Goal: Task Accomplishment & Management: Use online tool/utility

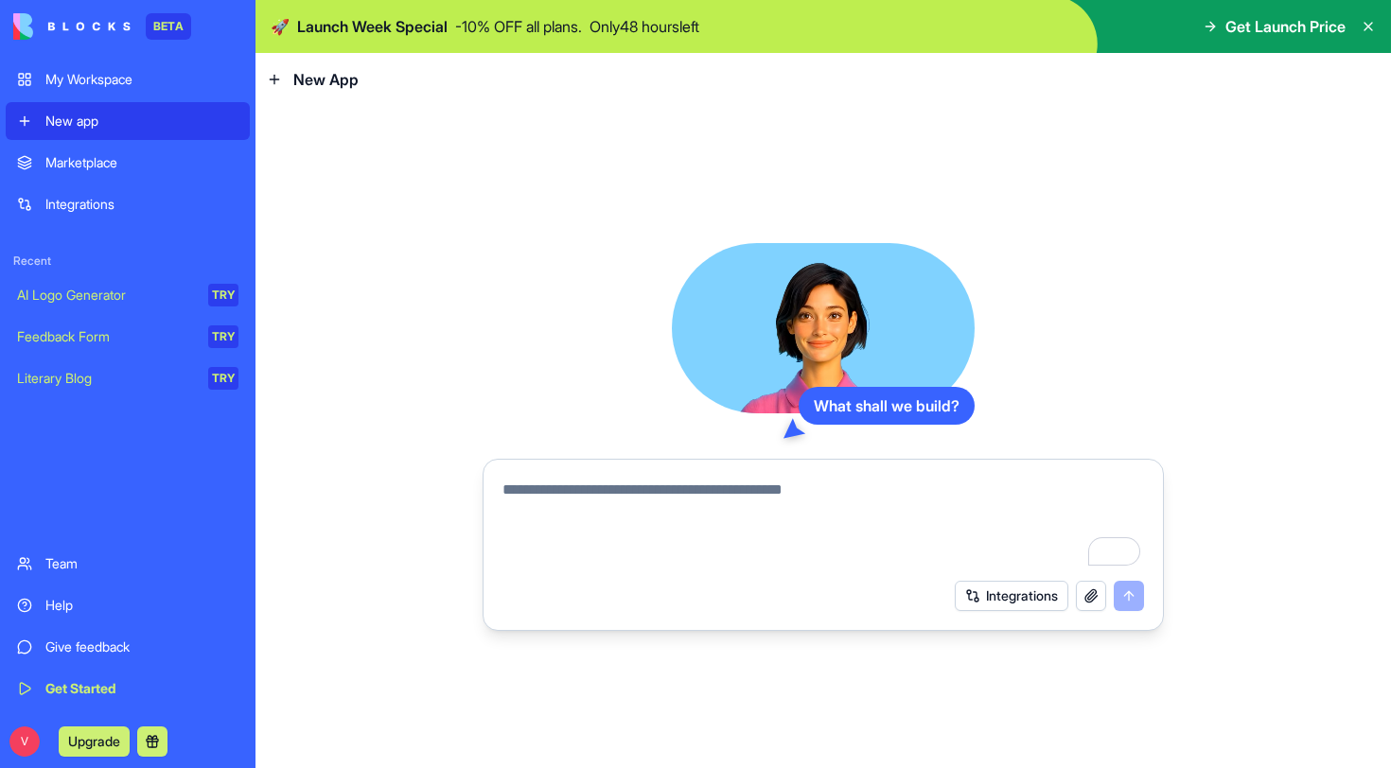
drag, startPoint x: 1365, startPoint y: 26, endPoint x: 1185, endPoint y: 63, distance: 184.4
click at [1365, 26] on icon at bounding box center [1368, 26] width 15 height 15
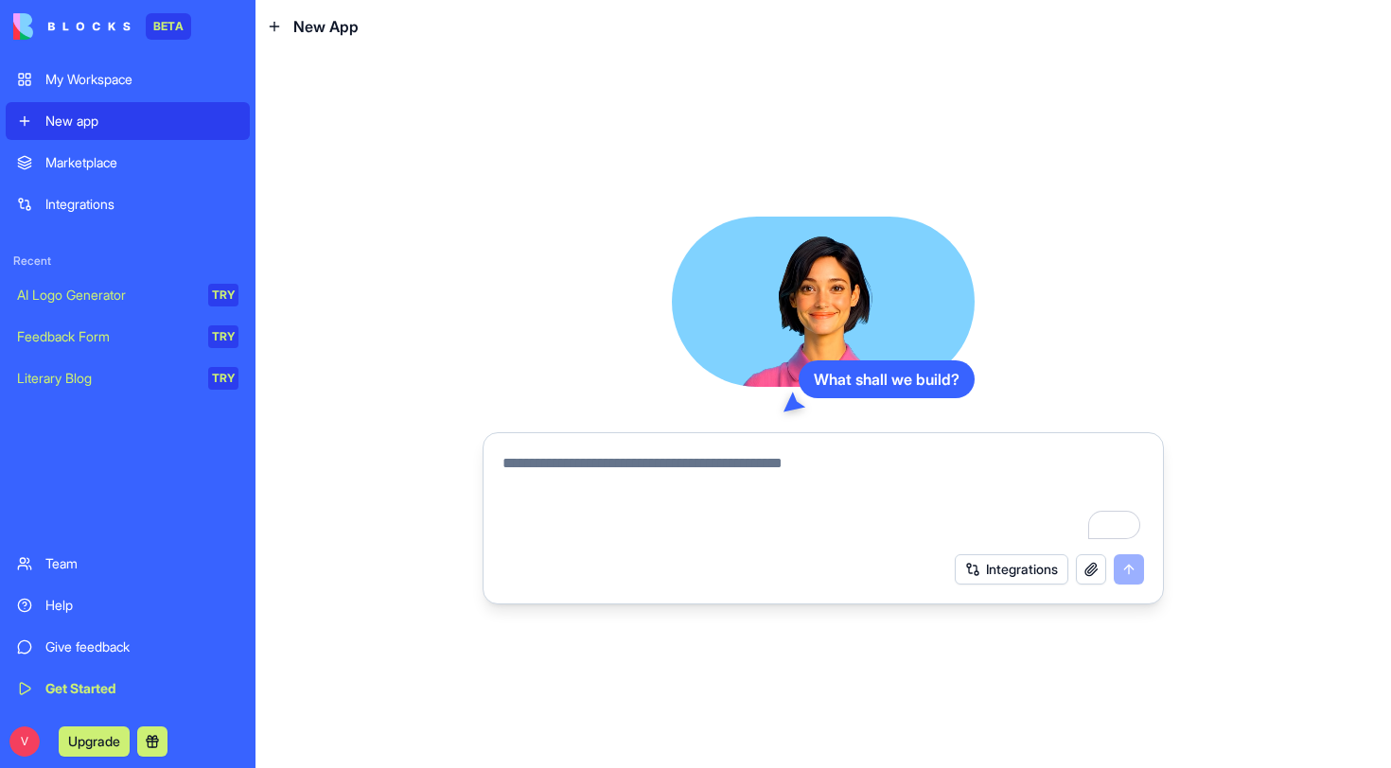
click at [95, 164] on div "Marketplace" at bounding box center [141, 162] width 193 height 19
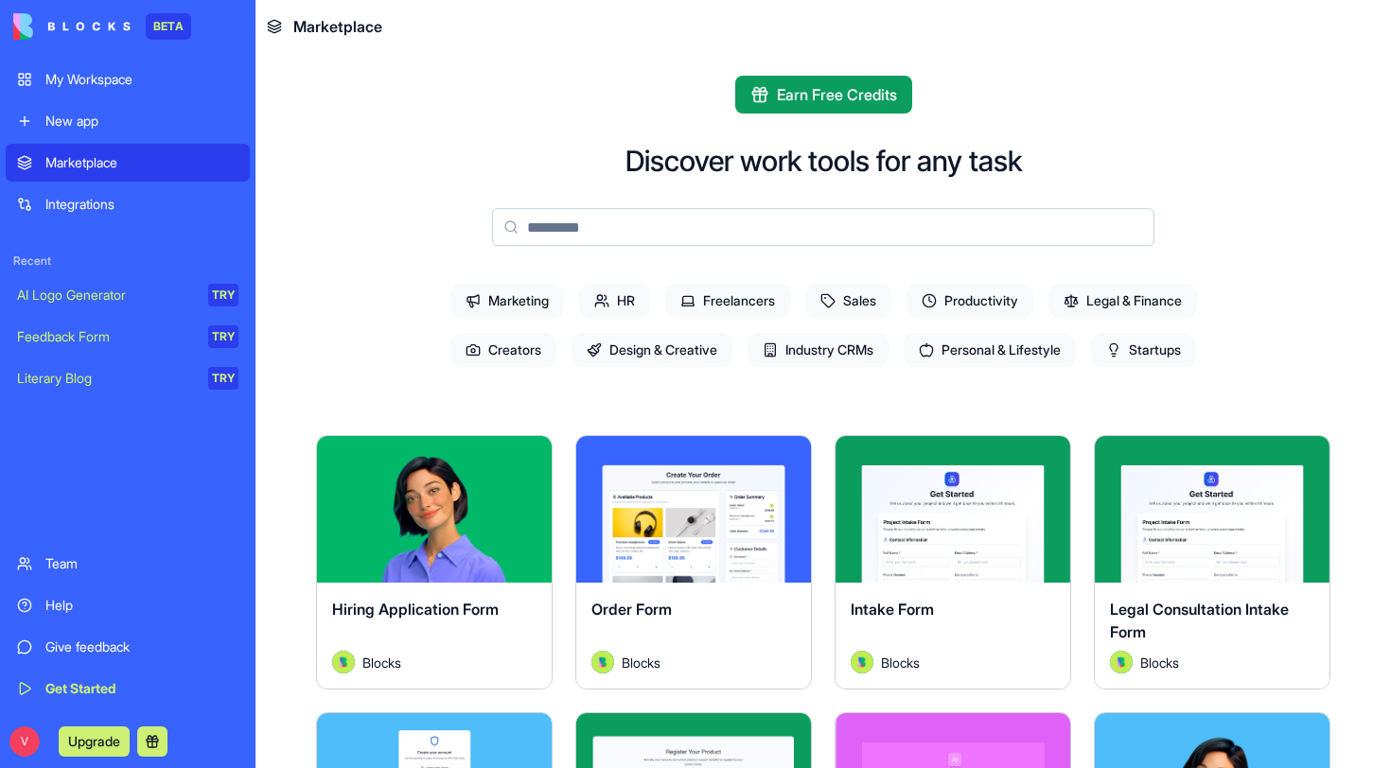
click at [429, 515] on button "Explore" at bounding box center [434, 510] width 142 height 38
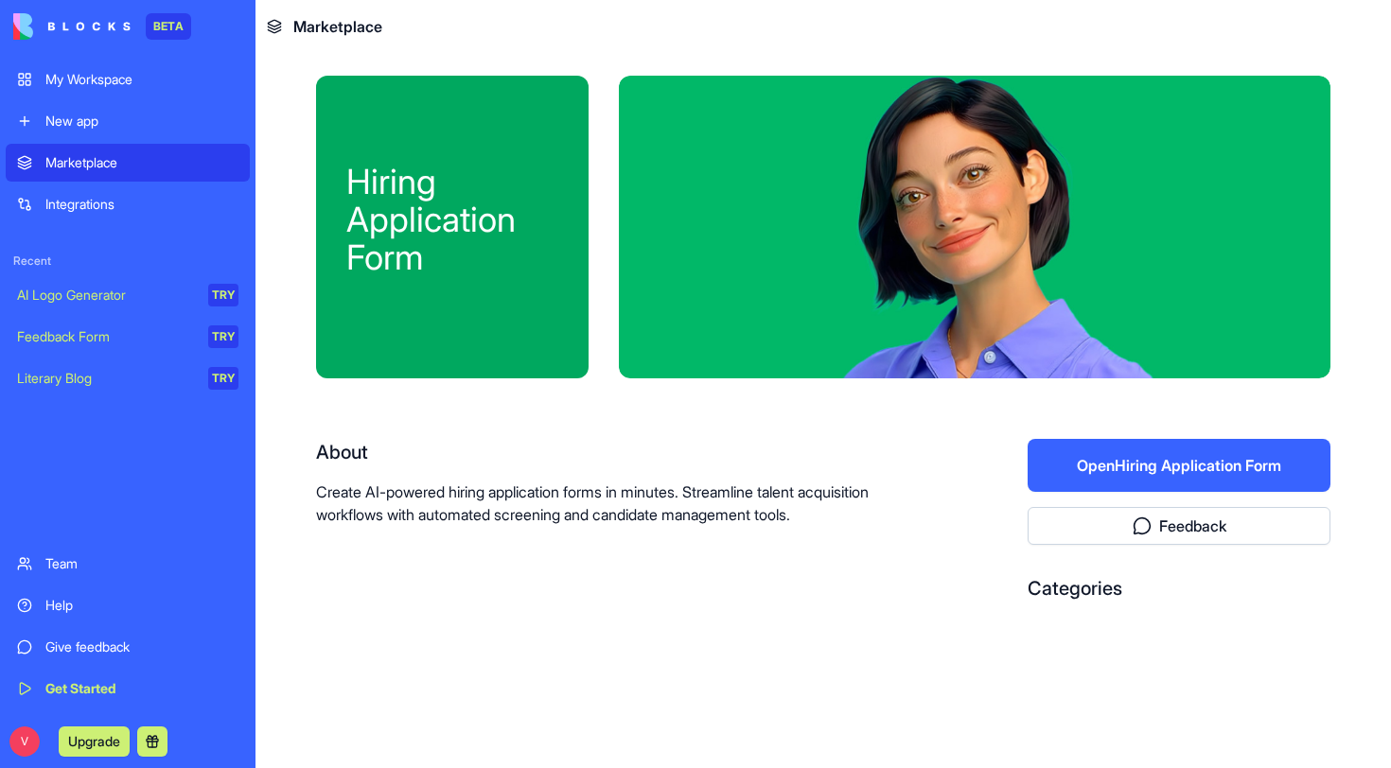
click at [1222, 474] on button "Open Hiring Application Form" at bounding box center [1179, 465] width 303 height 53
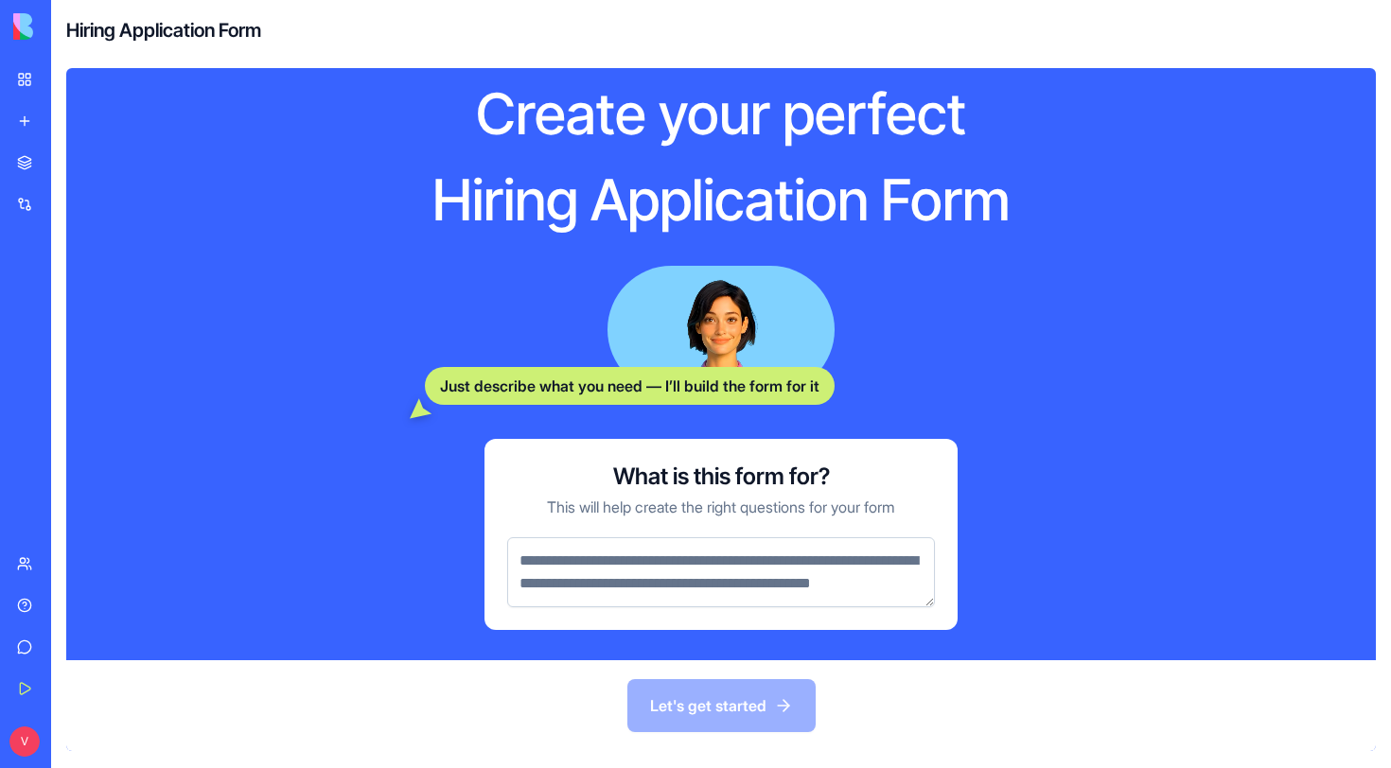
scroll to position [43, 0]
click at [26, 341] on div "Feedback Form" at bounding box center [21, 336] width 9 height 19
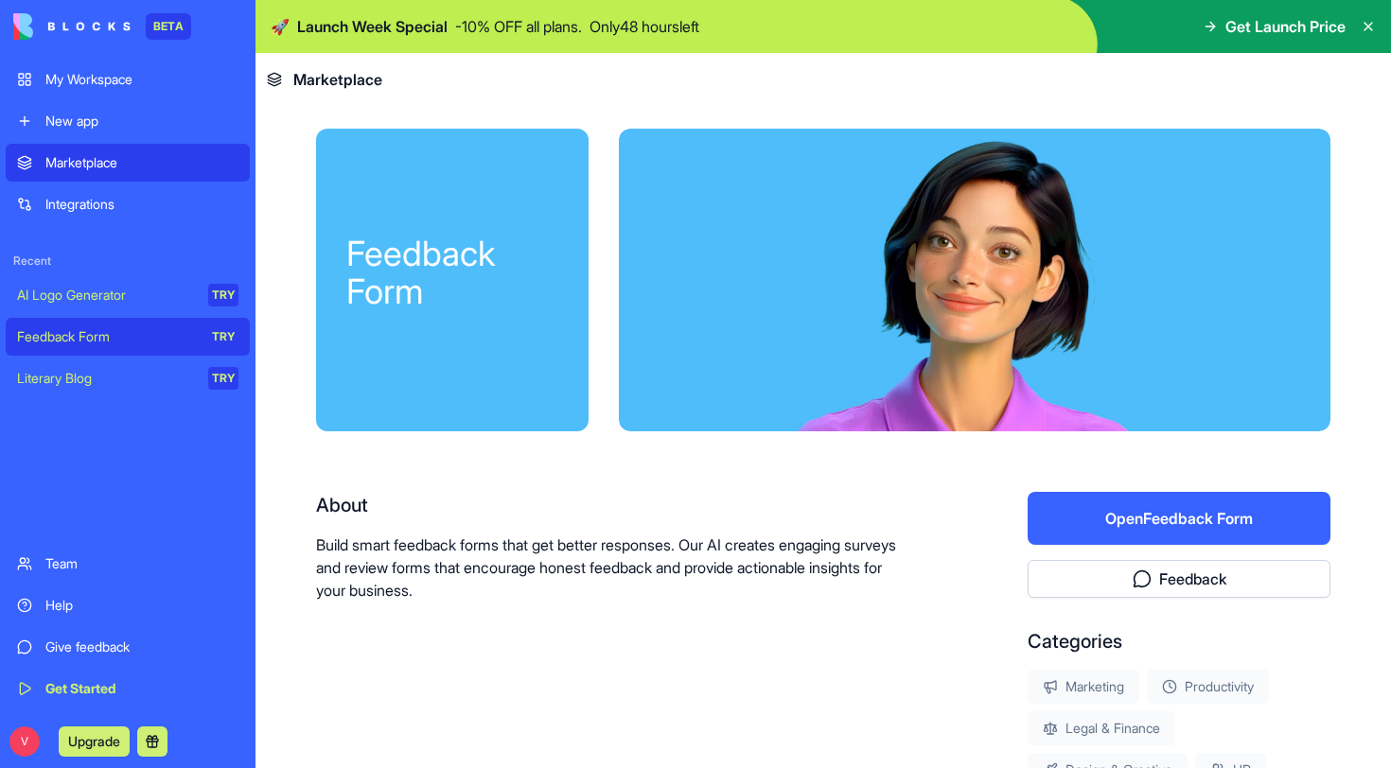
click at [1159, 516] on button "Open Feedback Form" at bounding box center [1179, 518] width 303 height 53
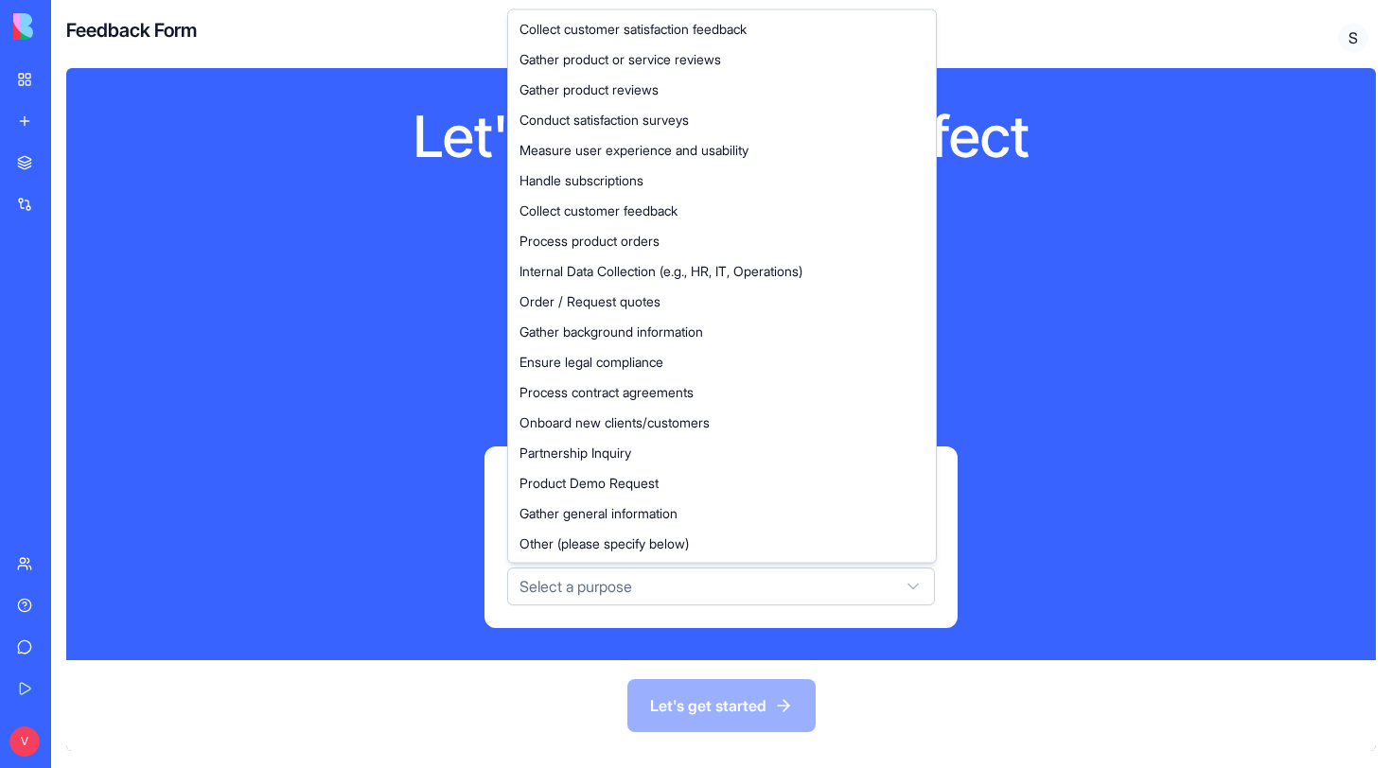
click at [782, 593] on html "BETA My Workspace New app Marketplace Integrations Recent AI Logo Generator TRY…" at bounding box center [695, 384] width 1391 height 768
drag, startPoint x: 587, startPoint y: 30, endPoint x: 609, endPoint y: 112, distance: 84.5
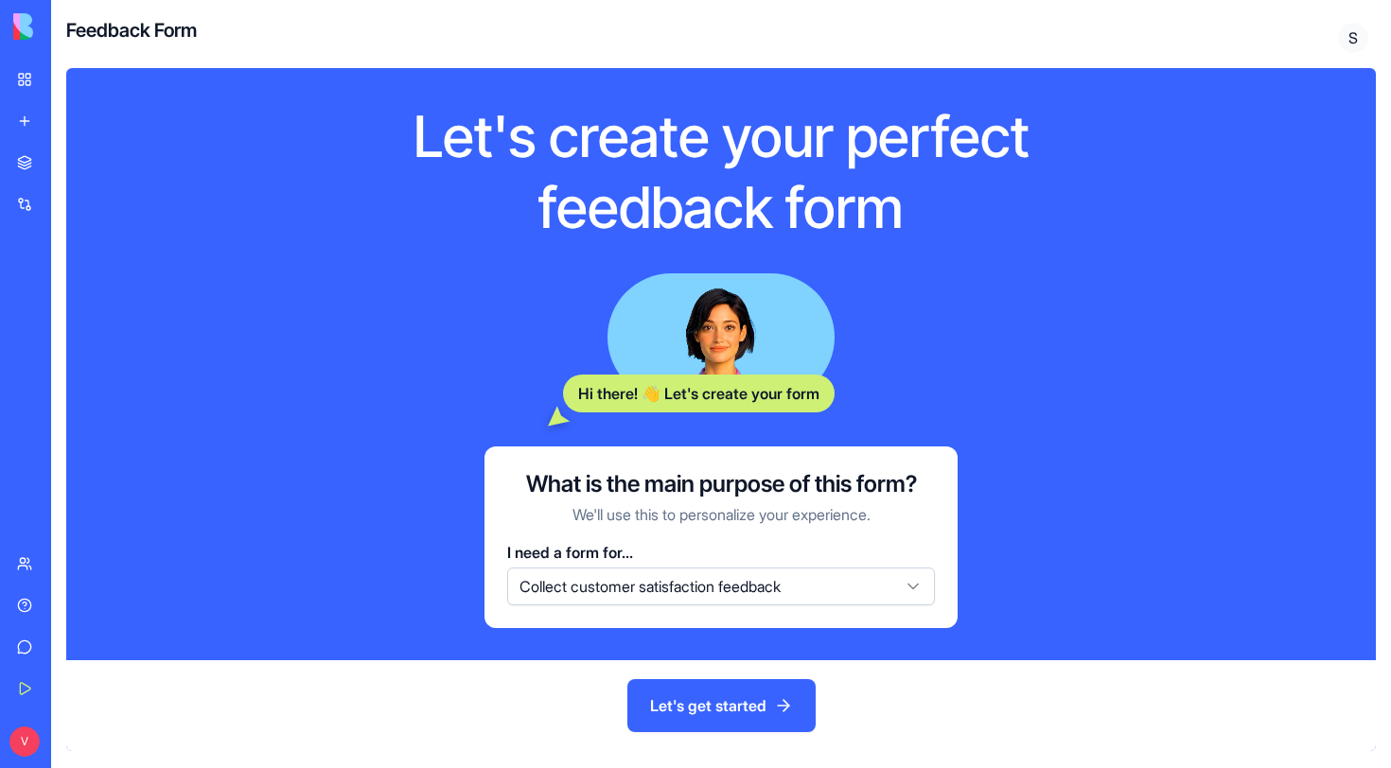
click at [746, 713] on button "Let's get started" at bounding box center [721, 705] width 188 height 53
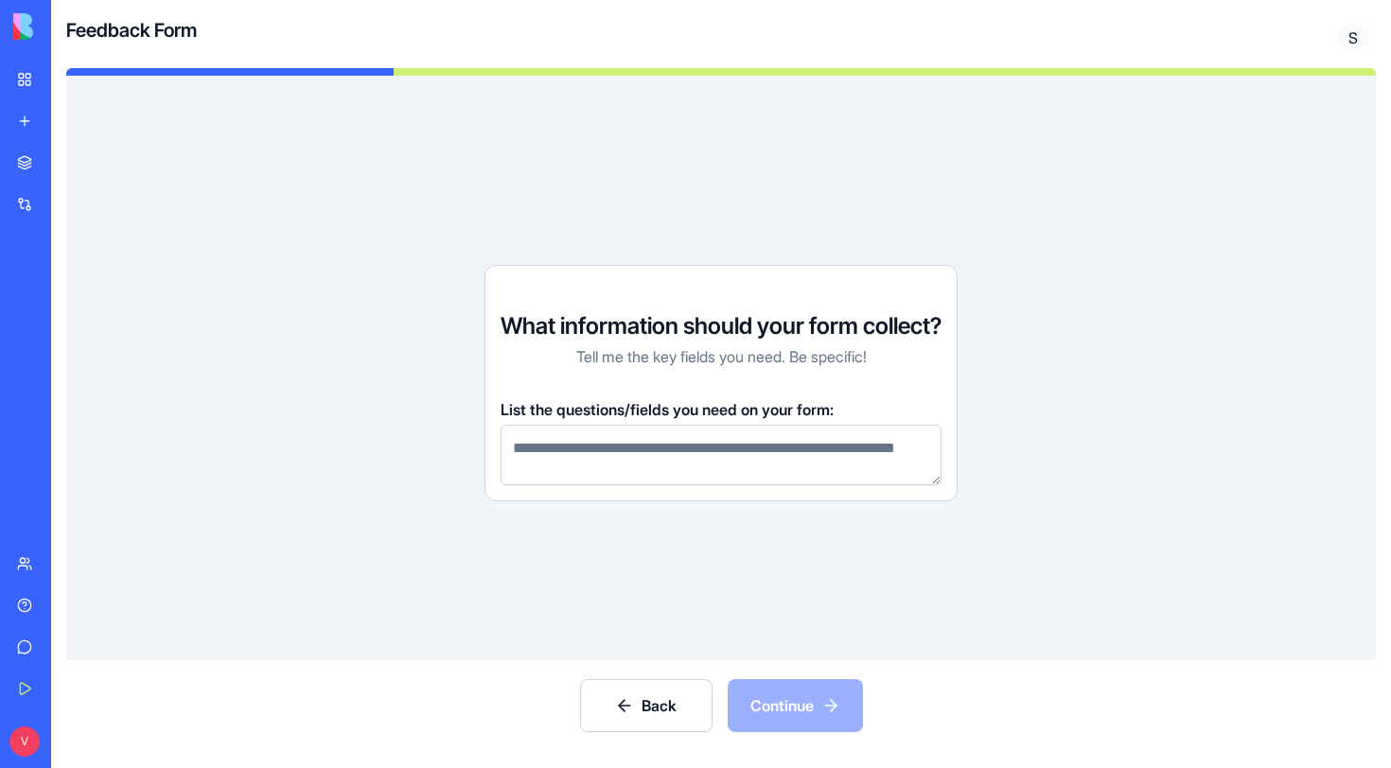
click at [810, 700] on div "Back Continue" at bounding box center [720, 705] width 1309 height 91
drag, startPoint x: 559, startPoint y: 448, endPoint x: 641, endPoint y: 486, distance: 90.1
click at [630, 492] on div "What information should your form collect? Tell me the key fields you need. Be …" at bounding box center [720, 383] width 473 height 237
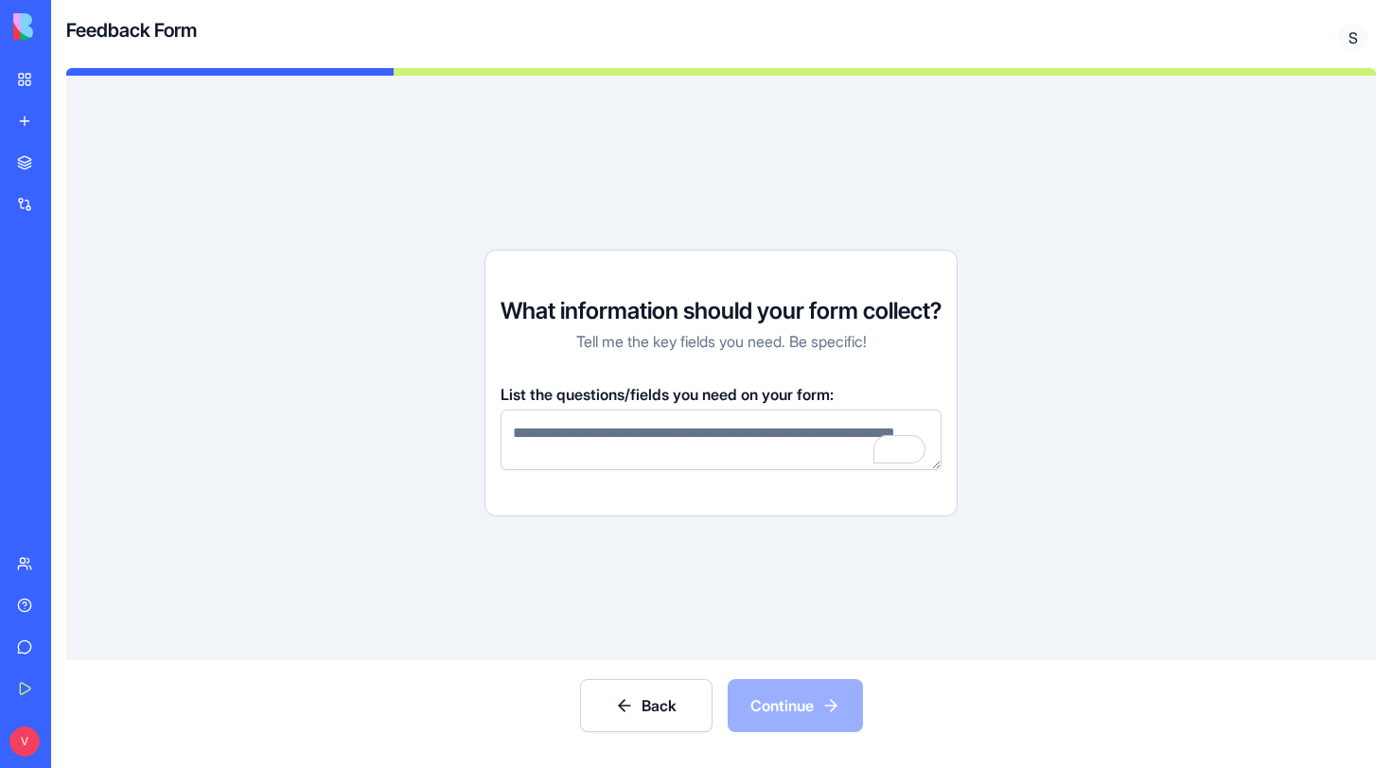
drag, startPoint x: 570, startPoint y: 434, endPoint x: 626, endPoint y: 460, distance: 62.3
click at [625, 460] on textarea "To enrich screen reader interactions, please activate Accessibility in Grammarl…" at bounding box center [721, 440] width 441 height 61
click at [28, 79] on link "My Workspace" at bounding box center [44, 80] width 76 height 38
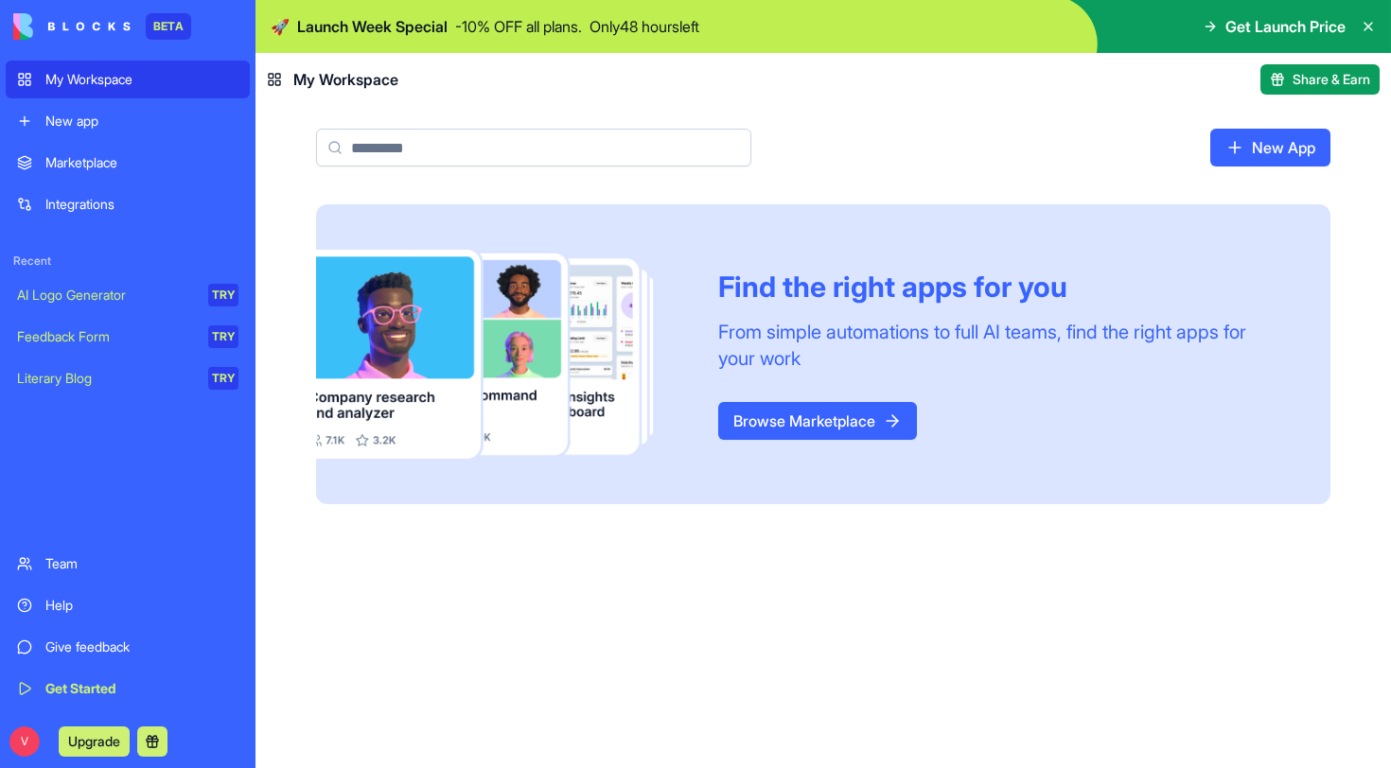
click at [775, 414] on link "Browse Marketplace" at bounding box center [817, 421] width 199 height 38
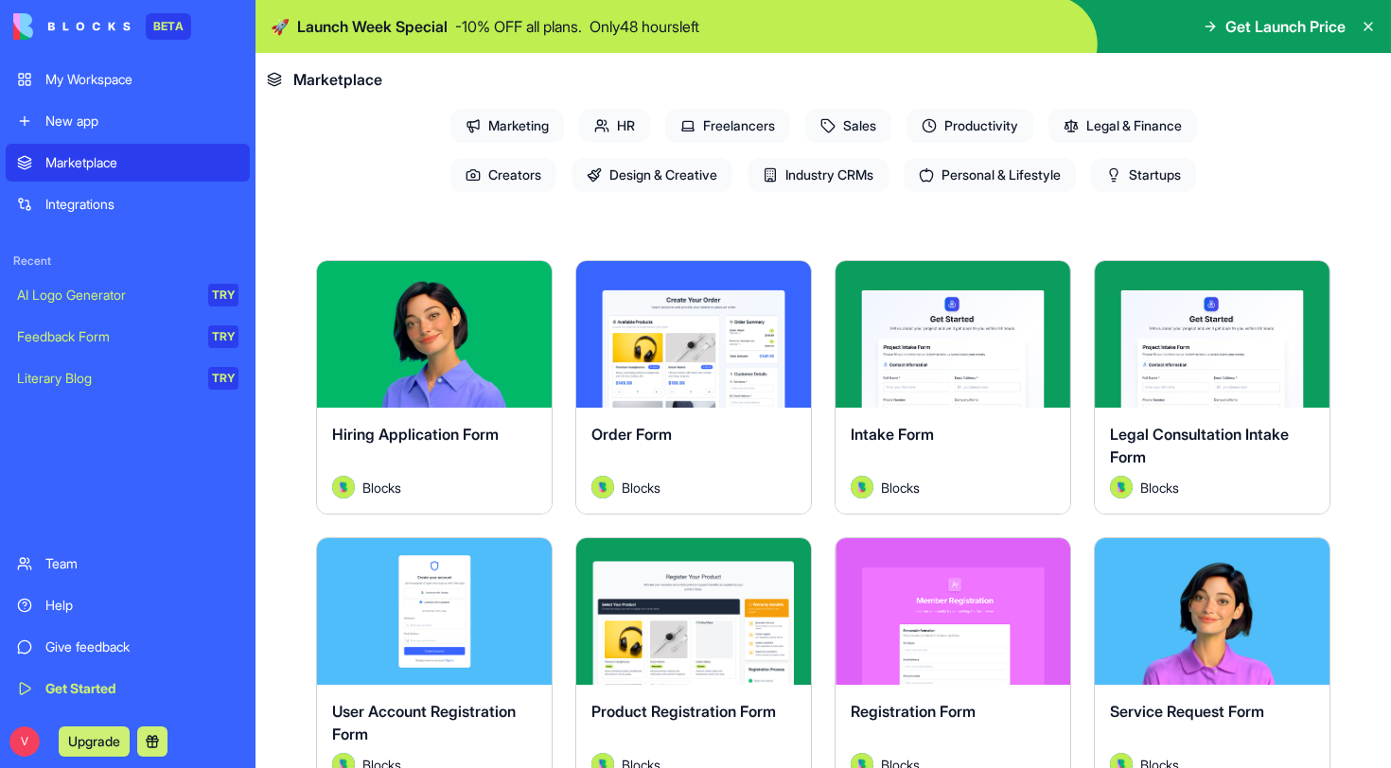
scroll to position [231, 0]
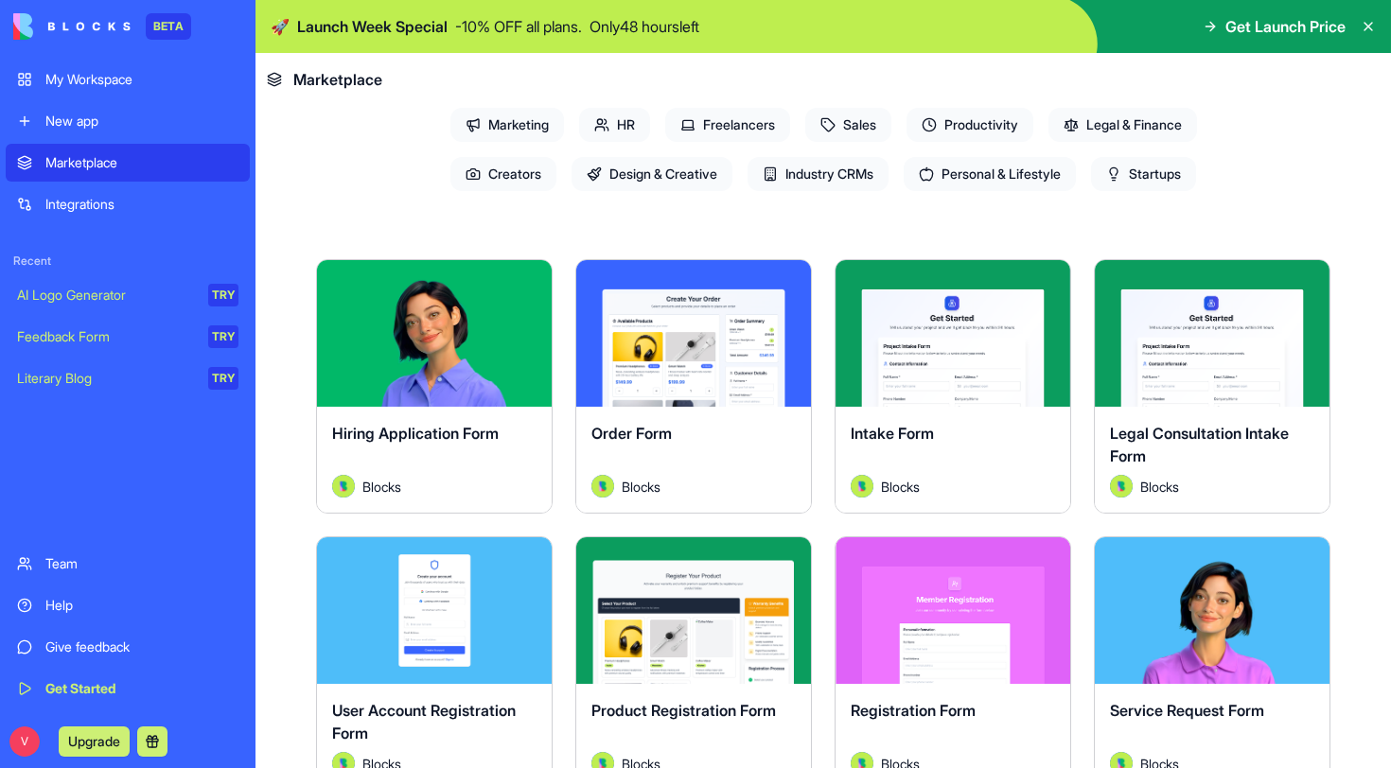
click at [697, 336] on button "Explore" at bounding box center [694, 334] width 142 height 38
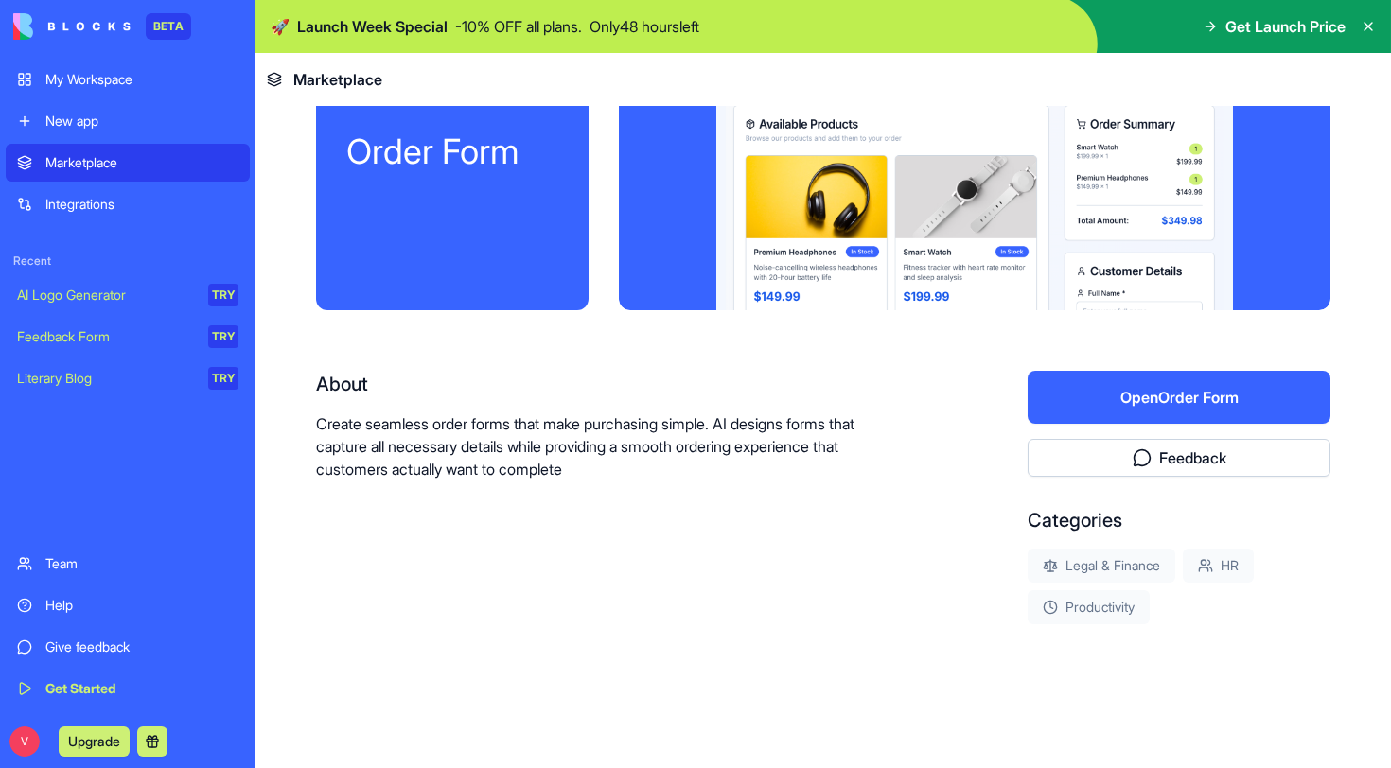
scroll to position [118, 0]
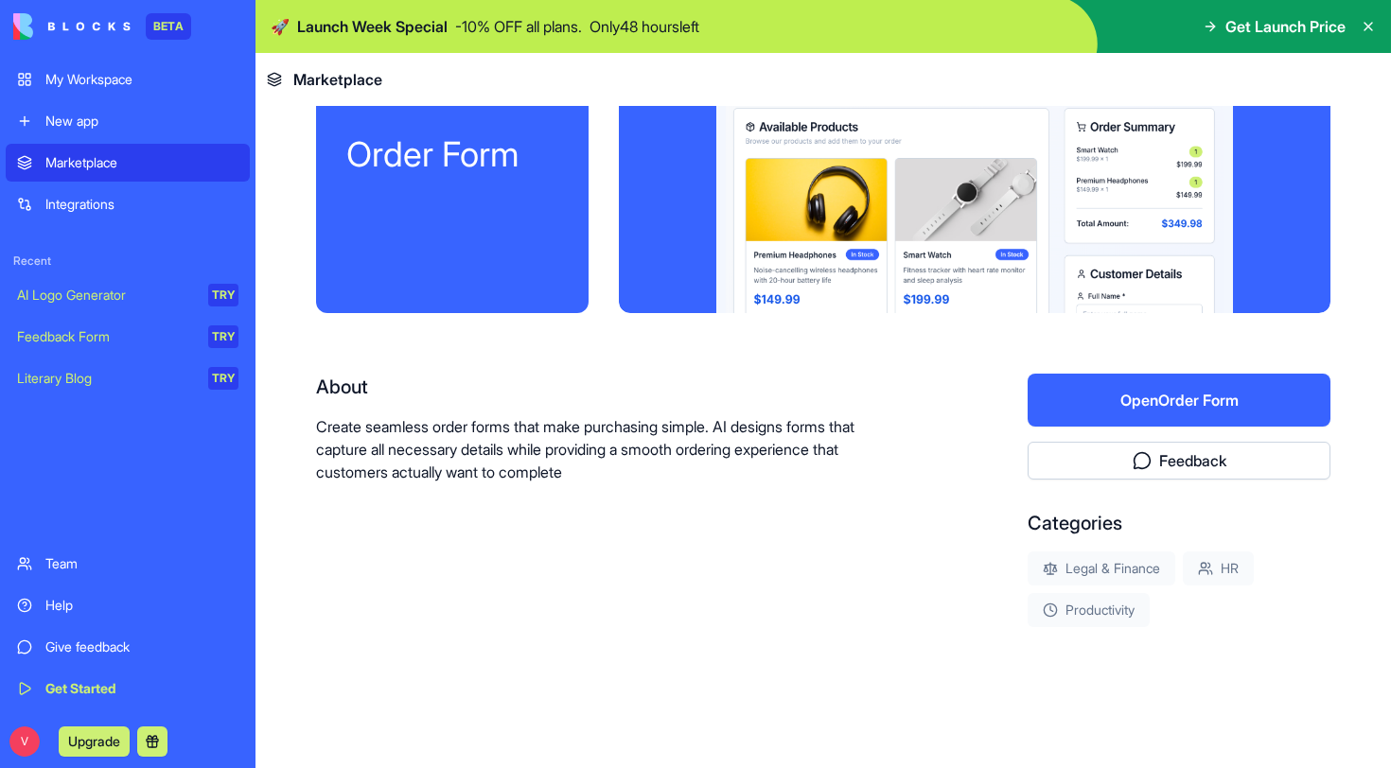
click at [1127, 405] on button "Open Order Form" at bounding box center [1179, 400] width 303 height 53
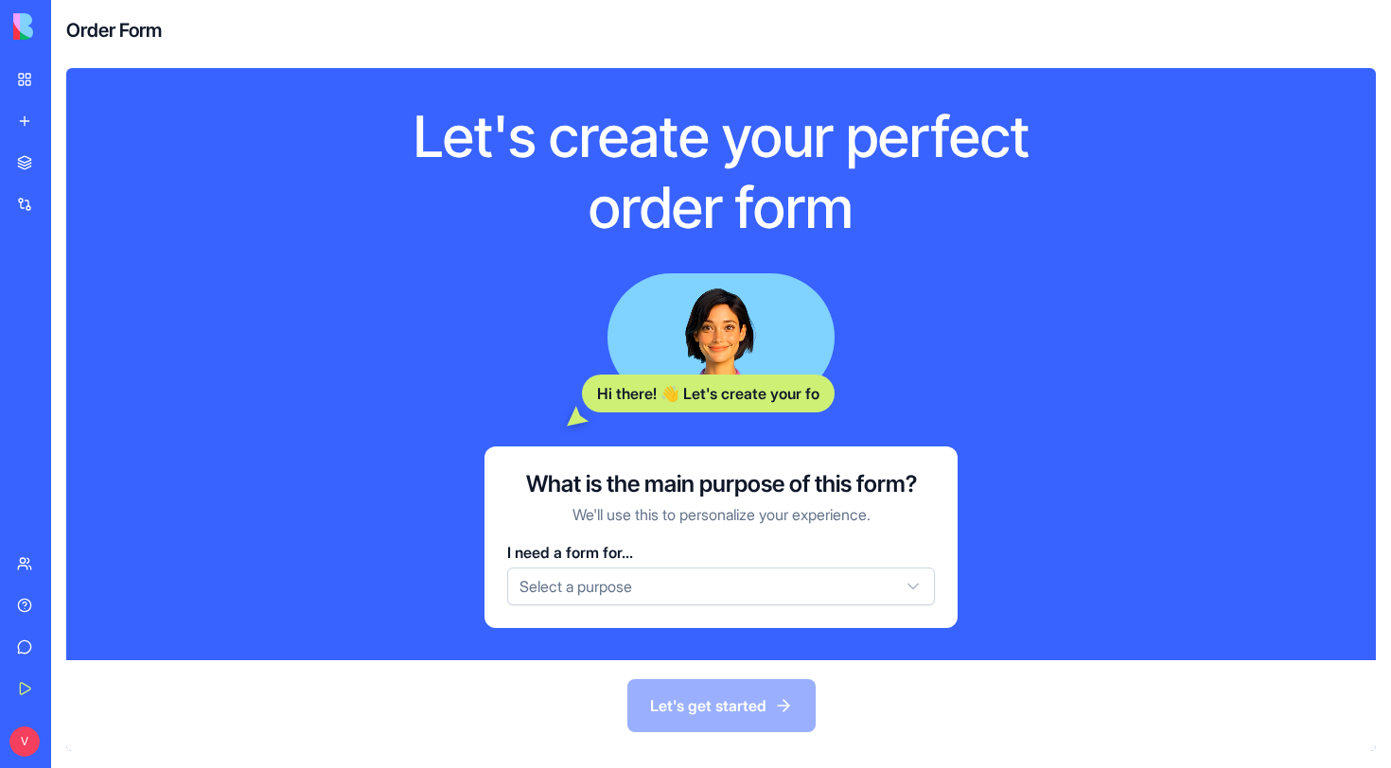
click at [863, 563] on div "I need a form for..." at bounding box center [721, 552] width 428 height 23
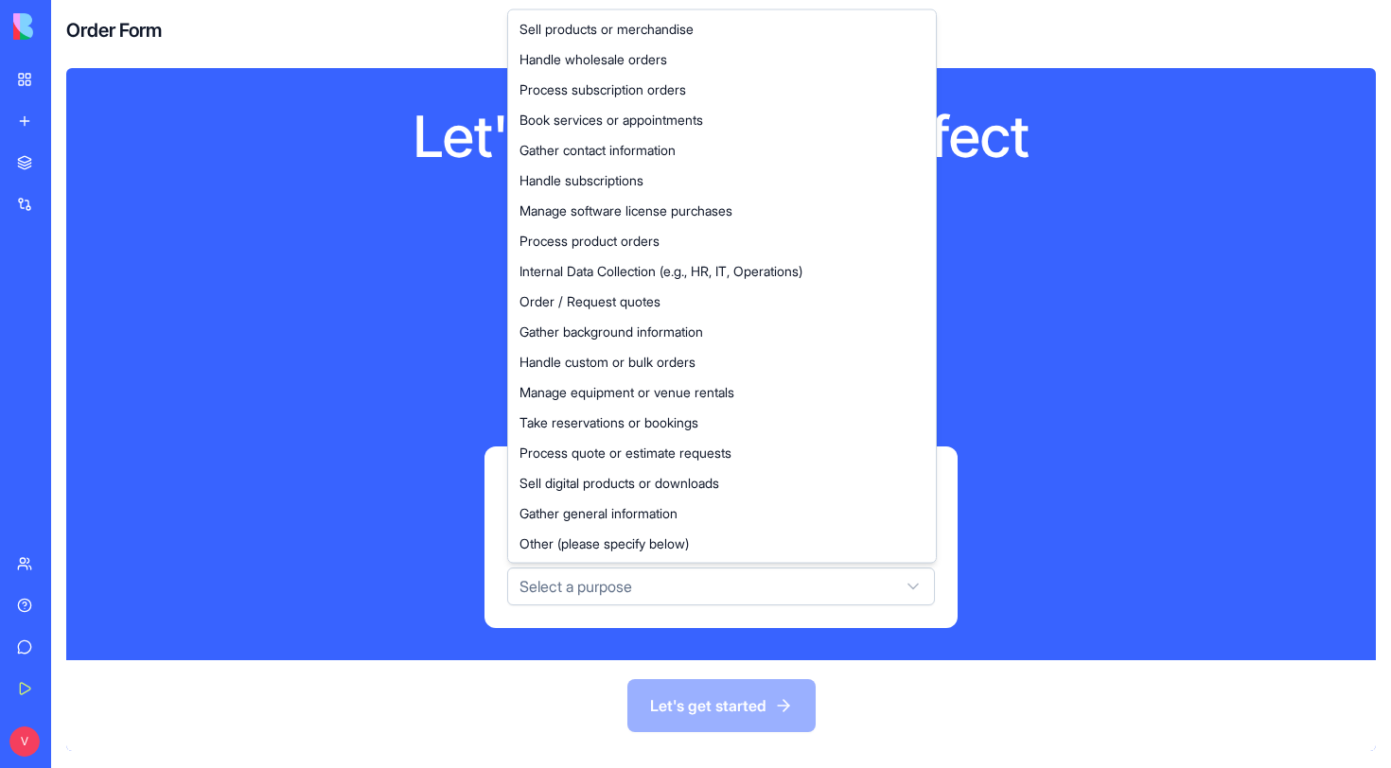
click at [881, 577] on html "BETA My Workspace New app Marketplace Integrations Recent AI Logo Generator TRY…" at bounding box center [695, 384] width 1391 height 768
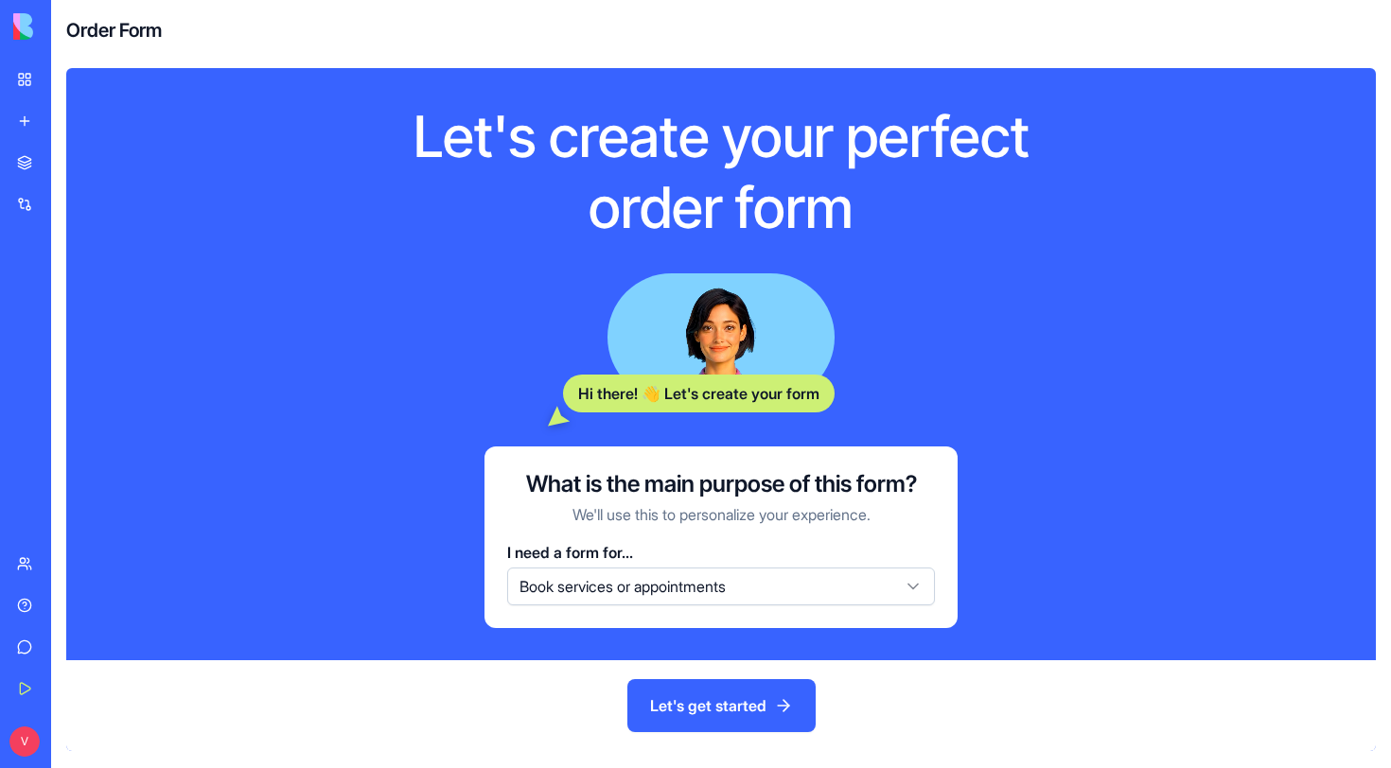
click at [754, 710] on button "Let's get started" at bounding box center [721, 705] width 188 height 53
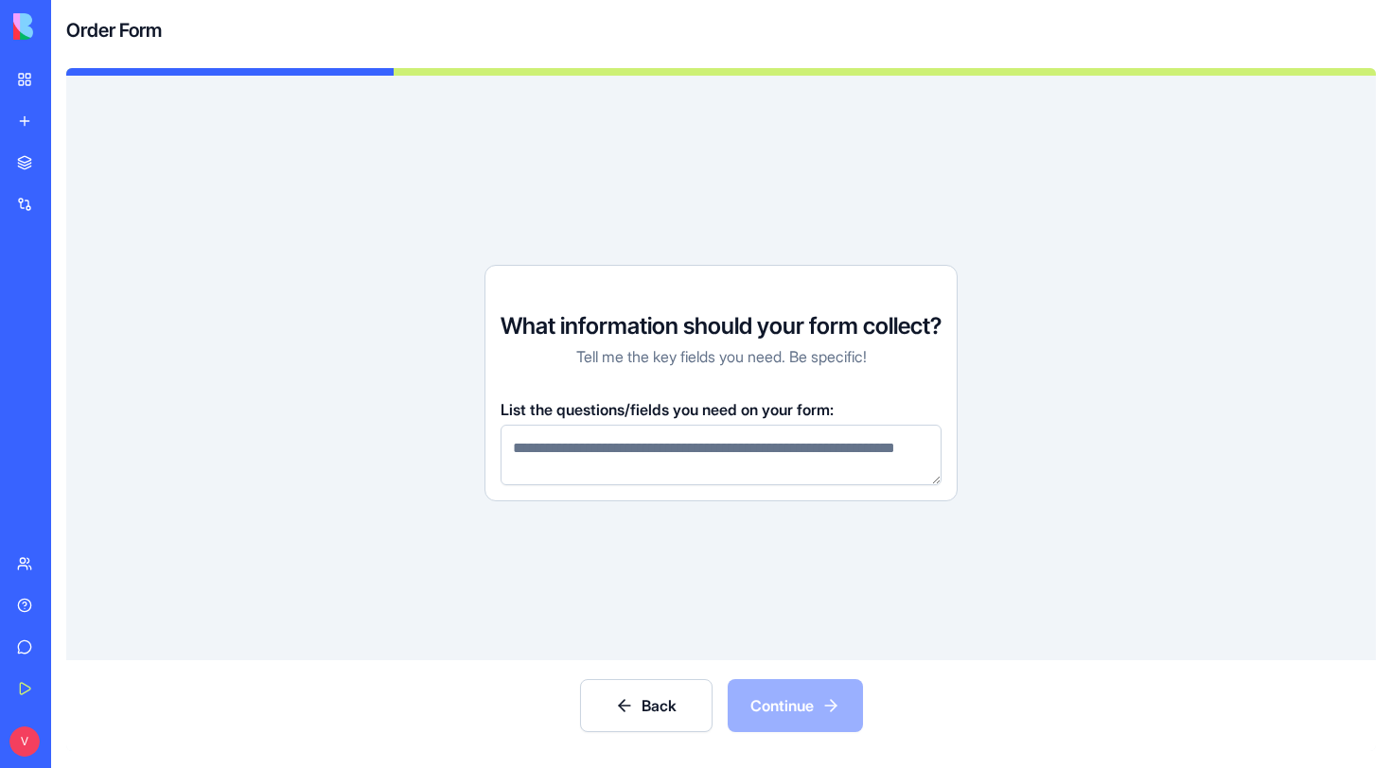
click at [746, 455] on textarea at bounding box center [721, 455] width 441 height 61
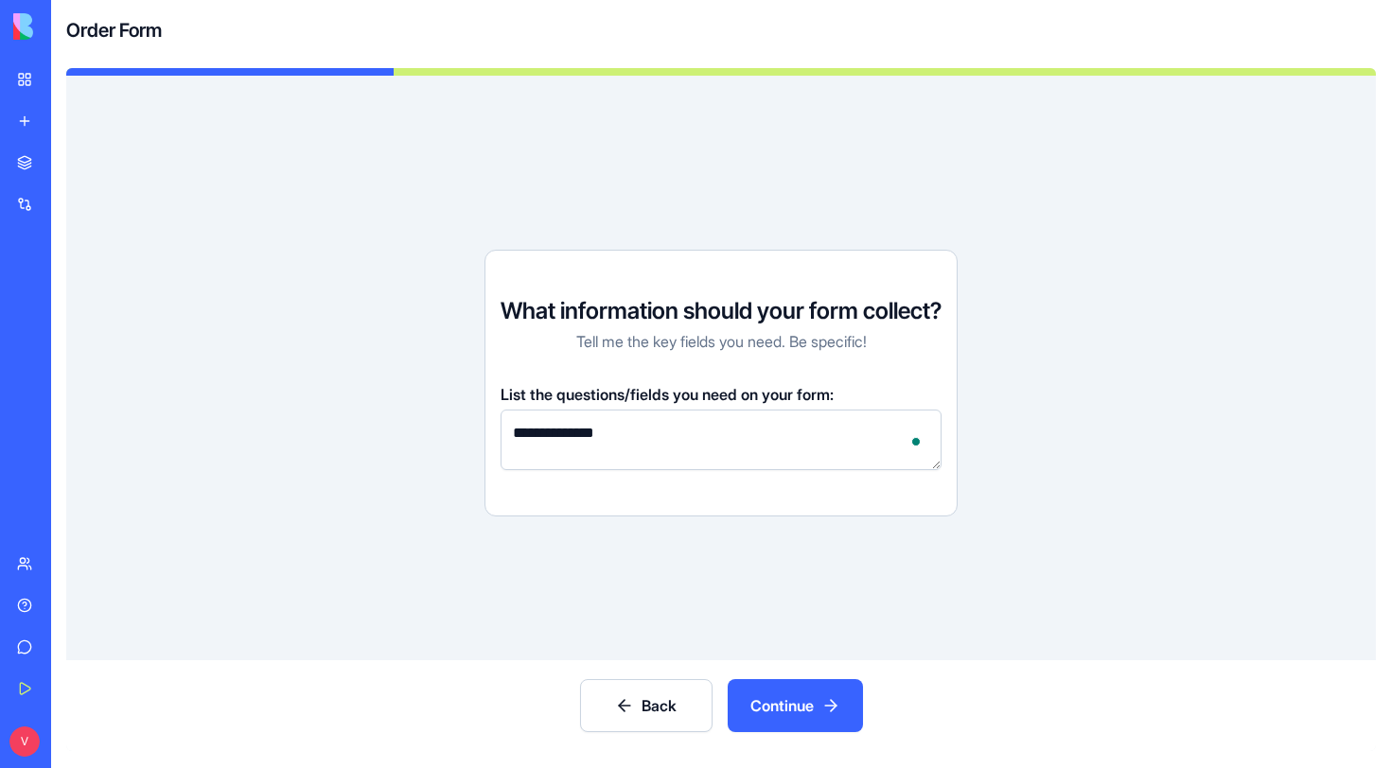
type textarea "**********"
click at [795, 710] on button "Continue" at bounding box center [795, 705] width 135 height 53
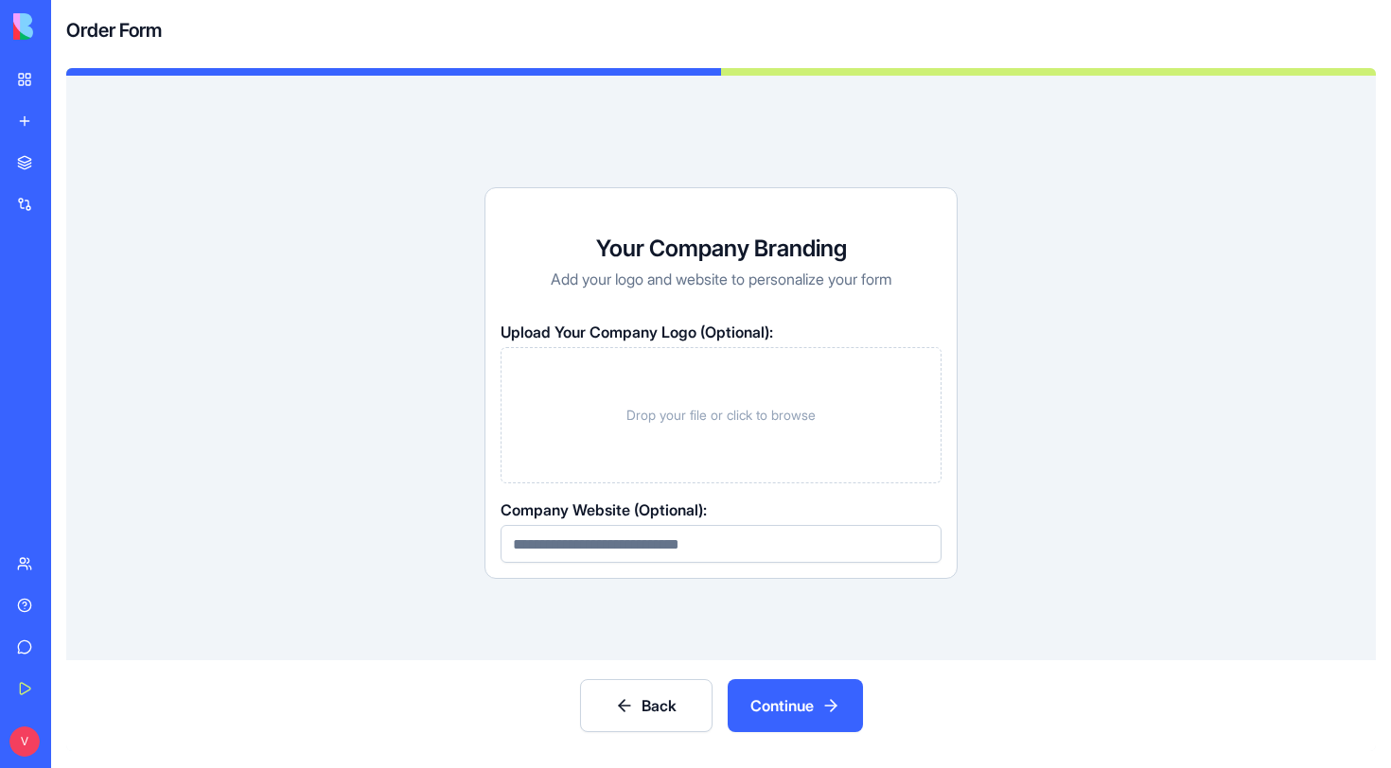
click at [792, 675] on div "Back Continue" at bounding box center [720, 705] width 1309 height 91
click at [792, 697] on button "Continue" at bounding box center [795, 705] width 135 height 53
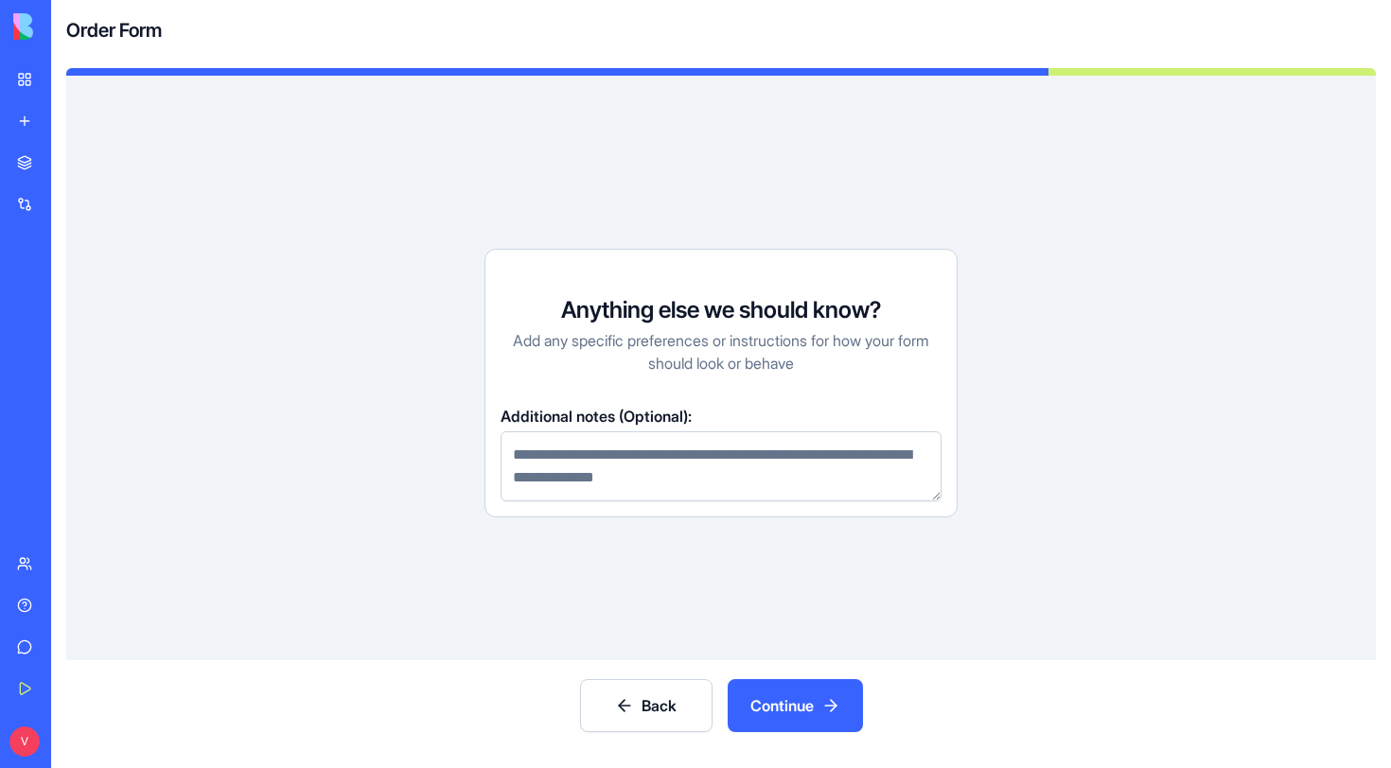
click at [802, 694] on button "Continue" at bounding box center [795, 705] width 135 height 53
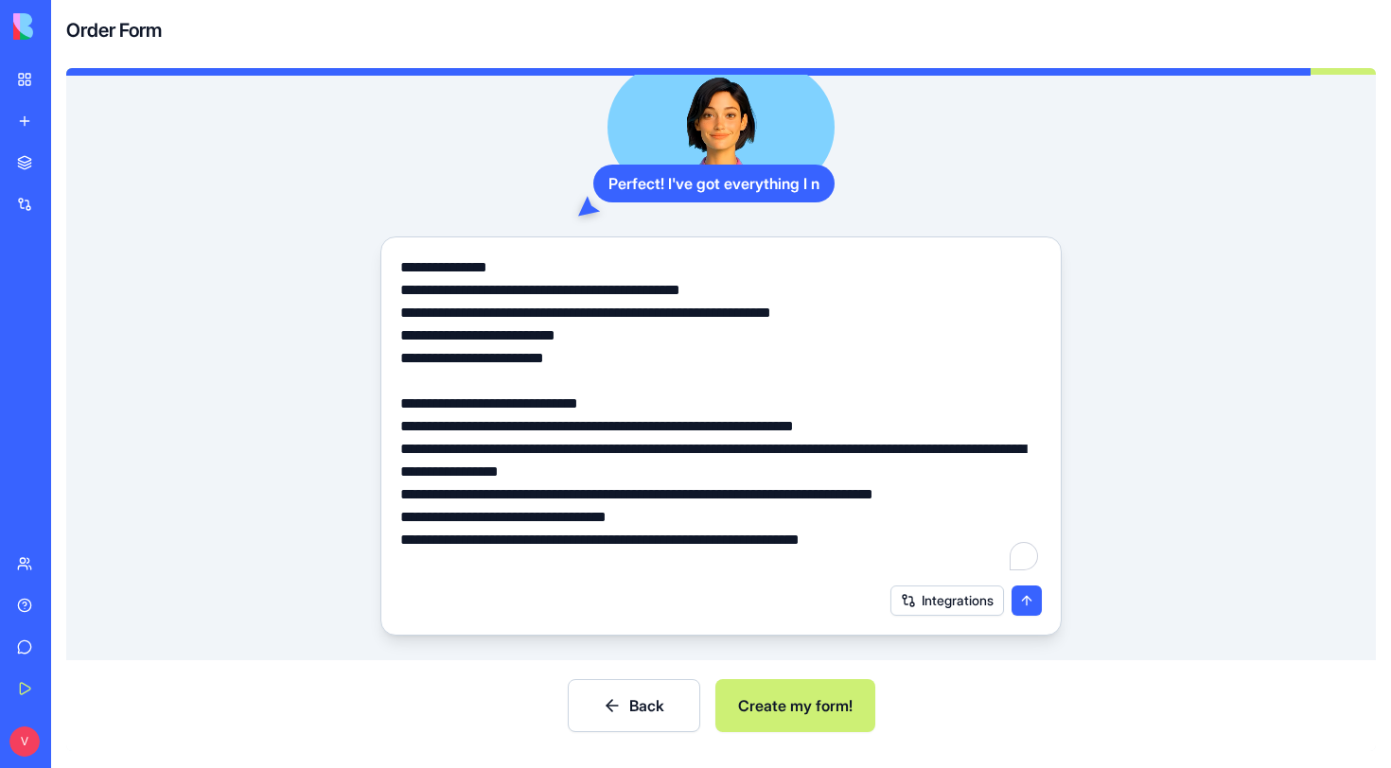
scroll to position [78, 0]
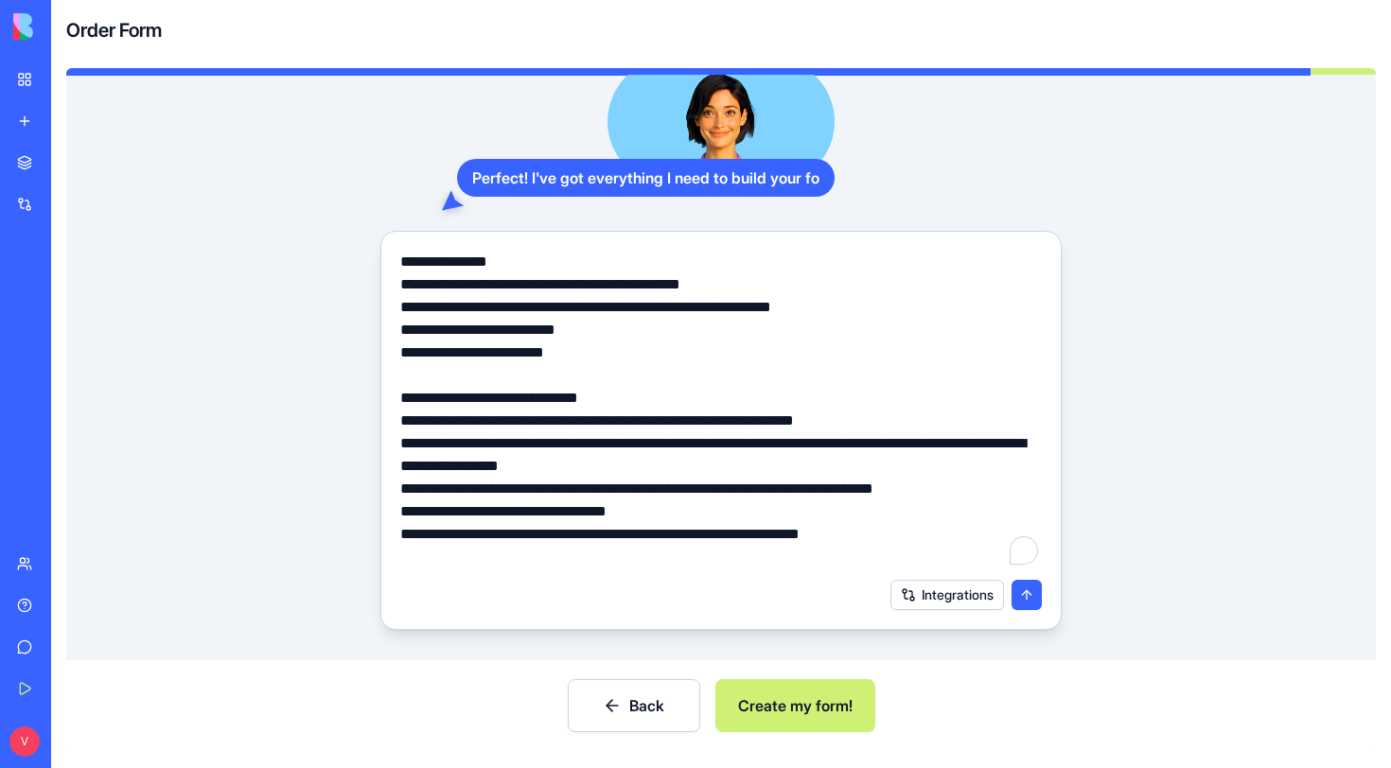
click at [800, 701] on button "Create my form!" at bounding box center [795, 705] width 160 height 53
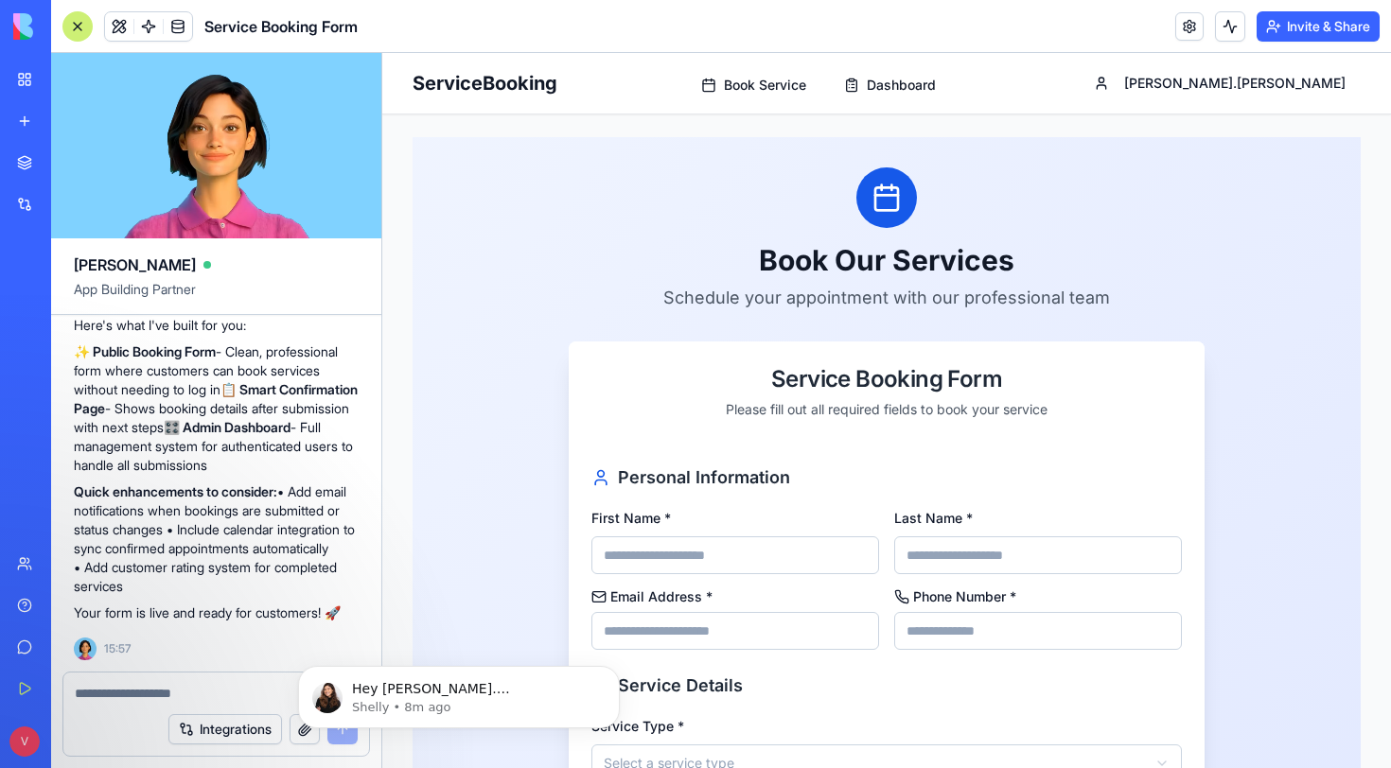
click at [636, 206] on div "Book Our Services Schedule your appointment with our professional team" at bounding box center [887, 239] width 636 height 144
click at [537, 206] on div "**********" at bounding box center [887, 689] width 948 height 1105
click at [78, 26] on div at bounding box center [77, 26] width 30 height 30
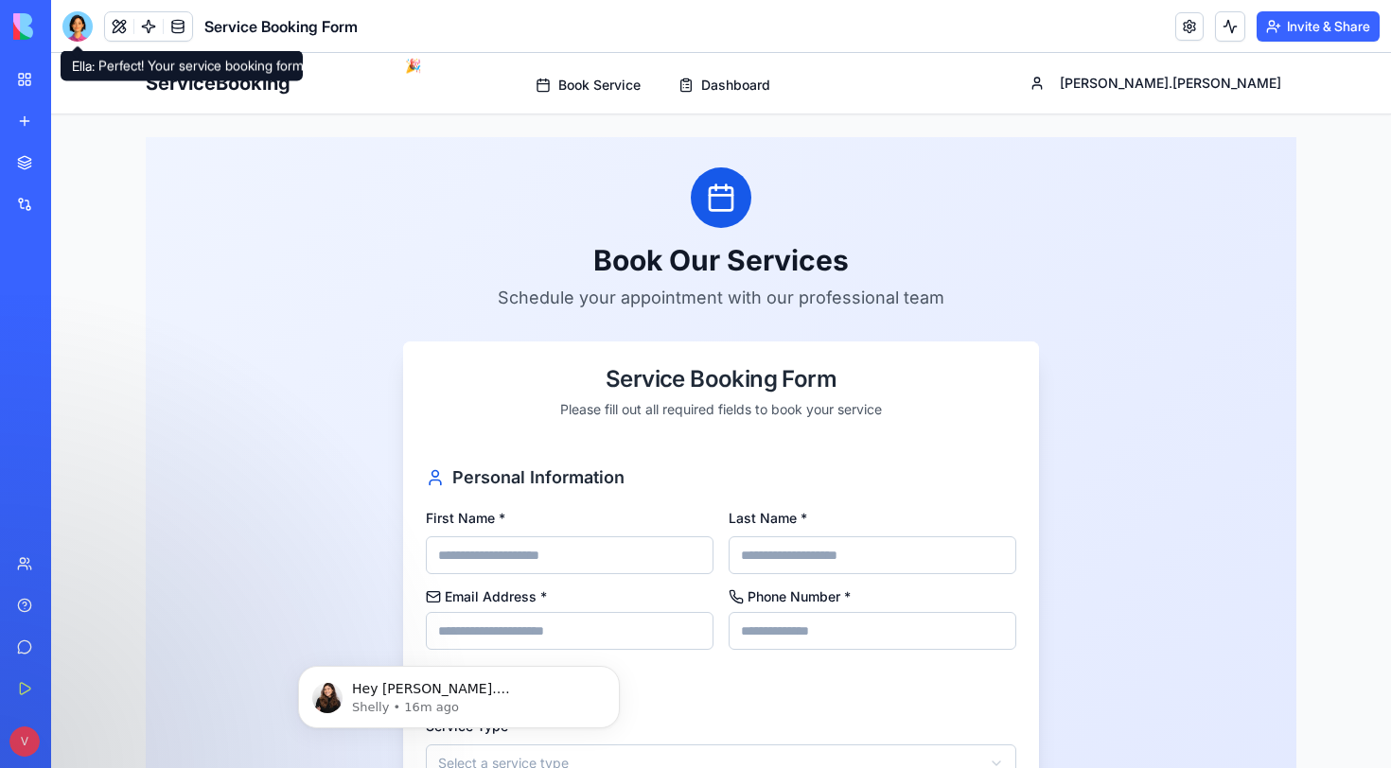
click at [83, 28] on div at bounding box center [77, 26] width 30 height 30
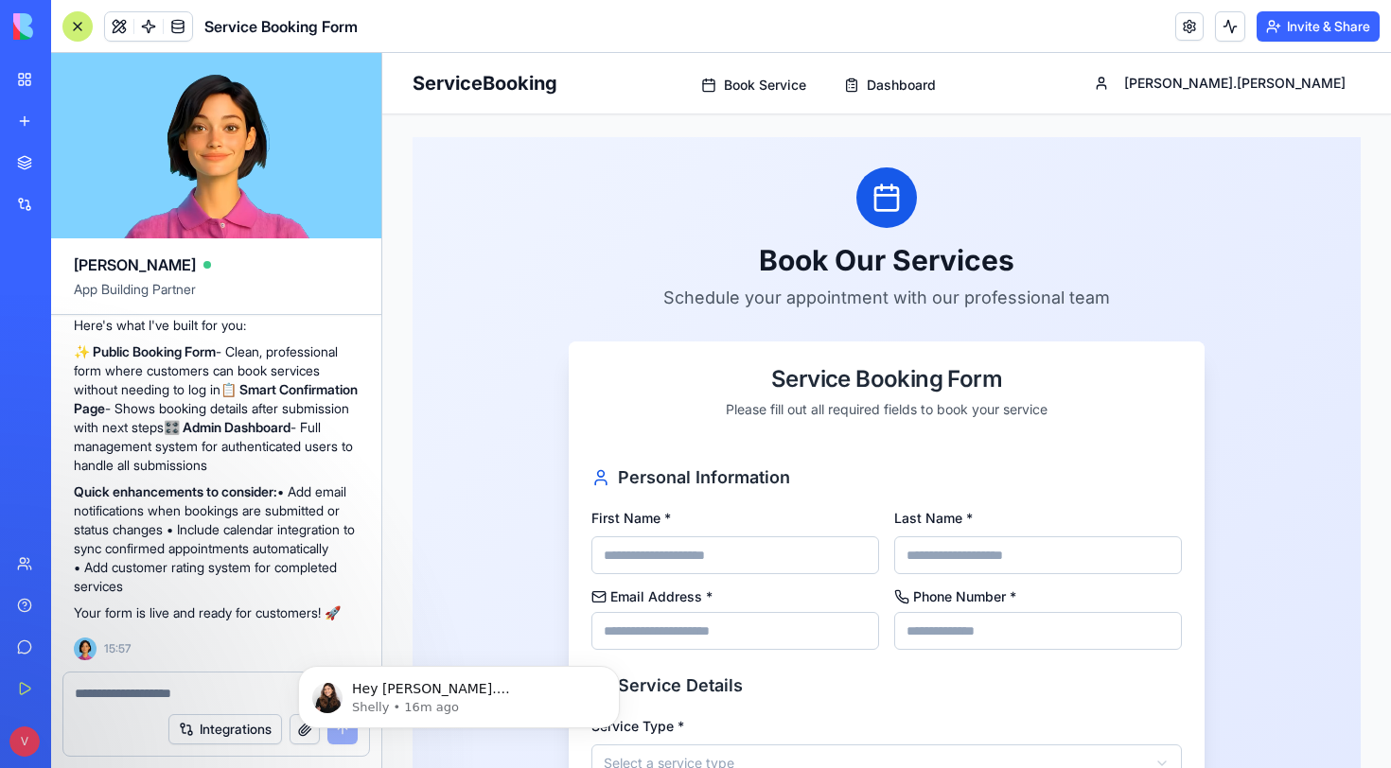
click at [25, 164] on link "Marketplace" at bounding box center [44, 163] width 76 height 38
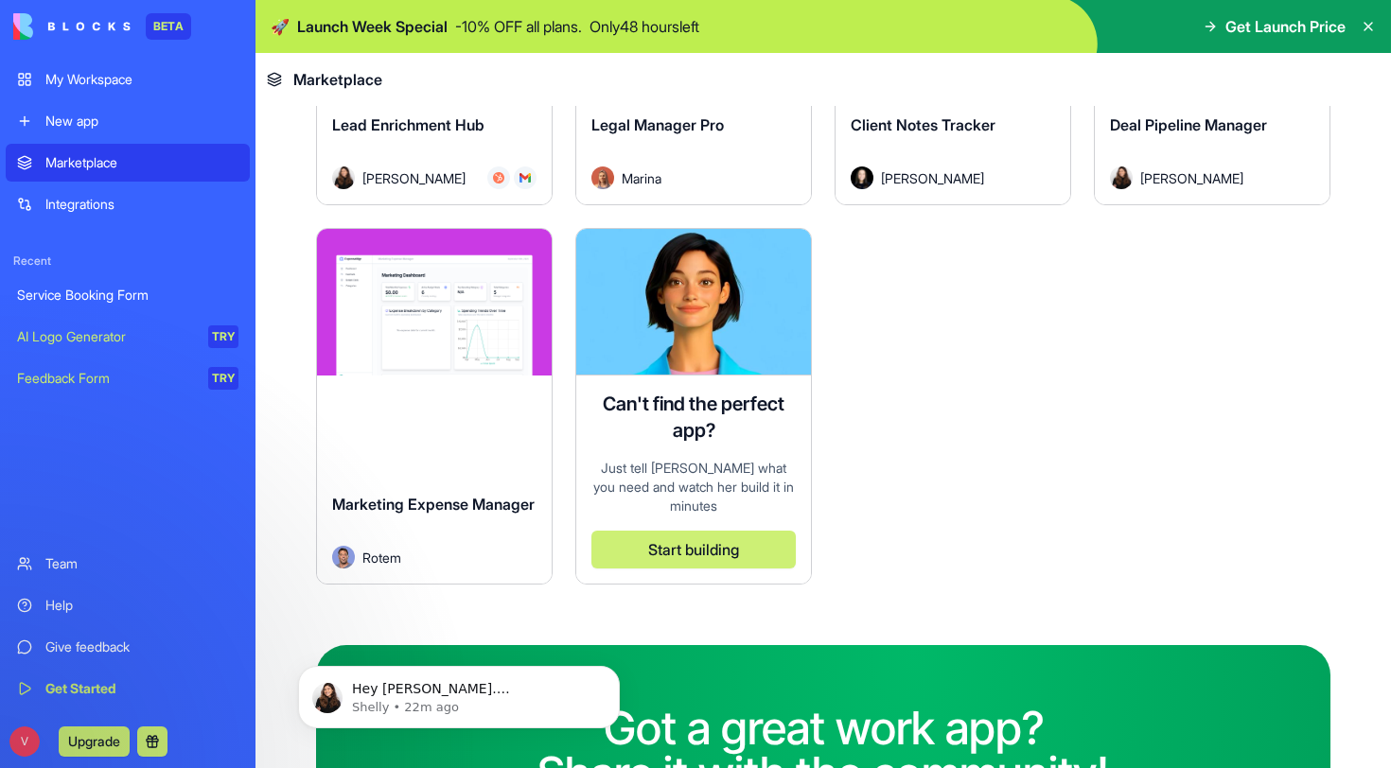
scroll to position [5251, 0]
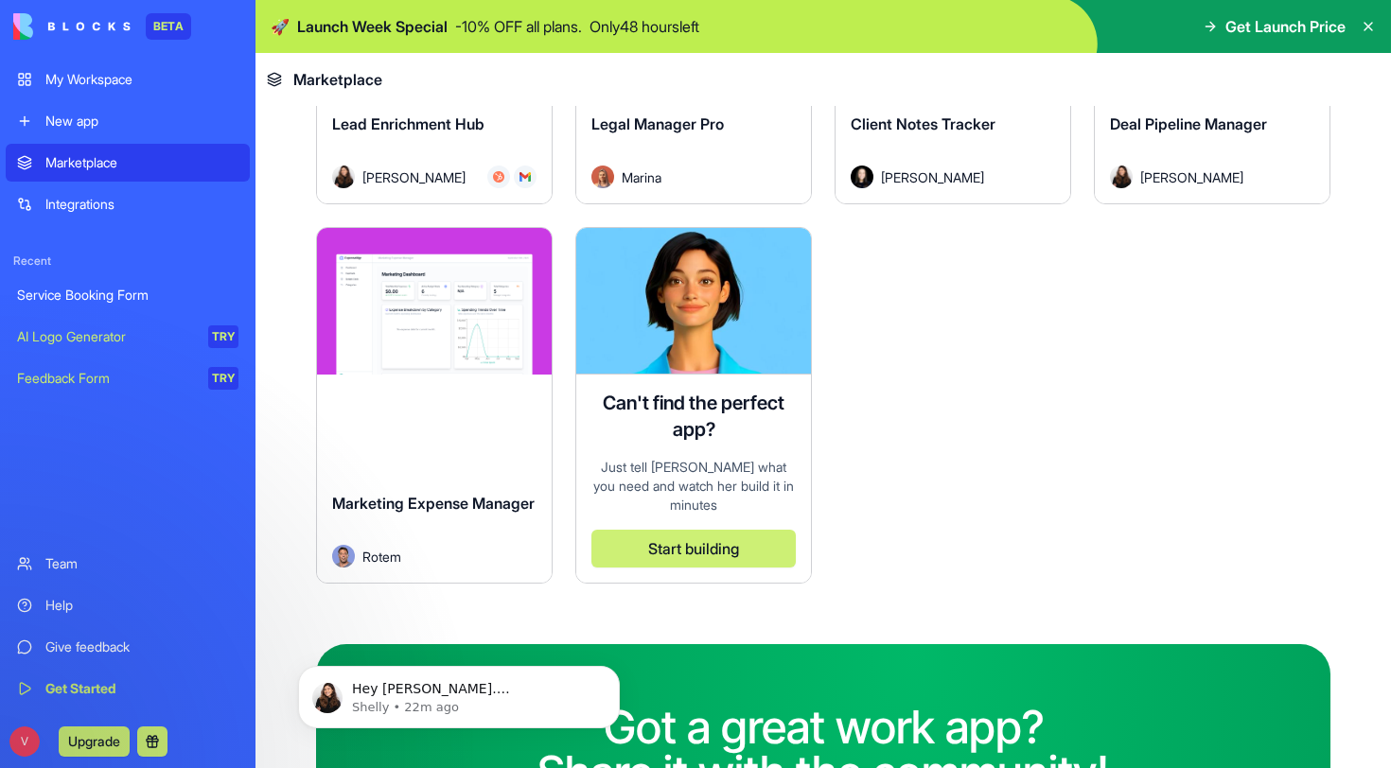
click at [401, 421] on div "Explore Marketing Expense Manager Rotem" at bounding box center [434, 405] width 237 height 357
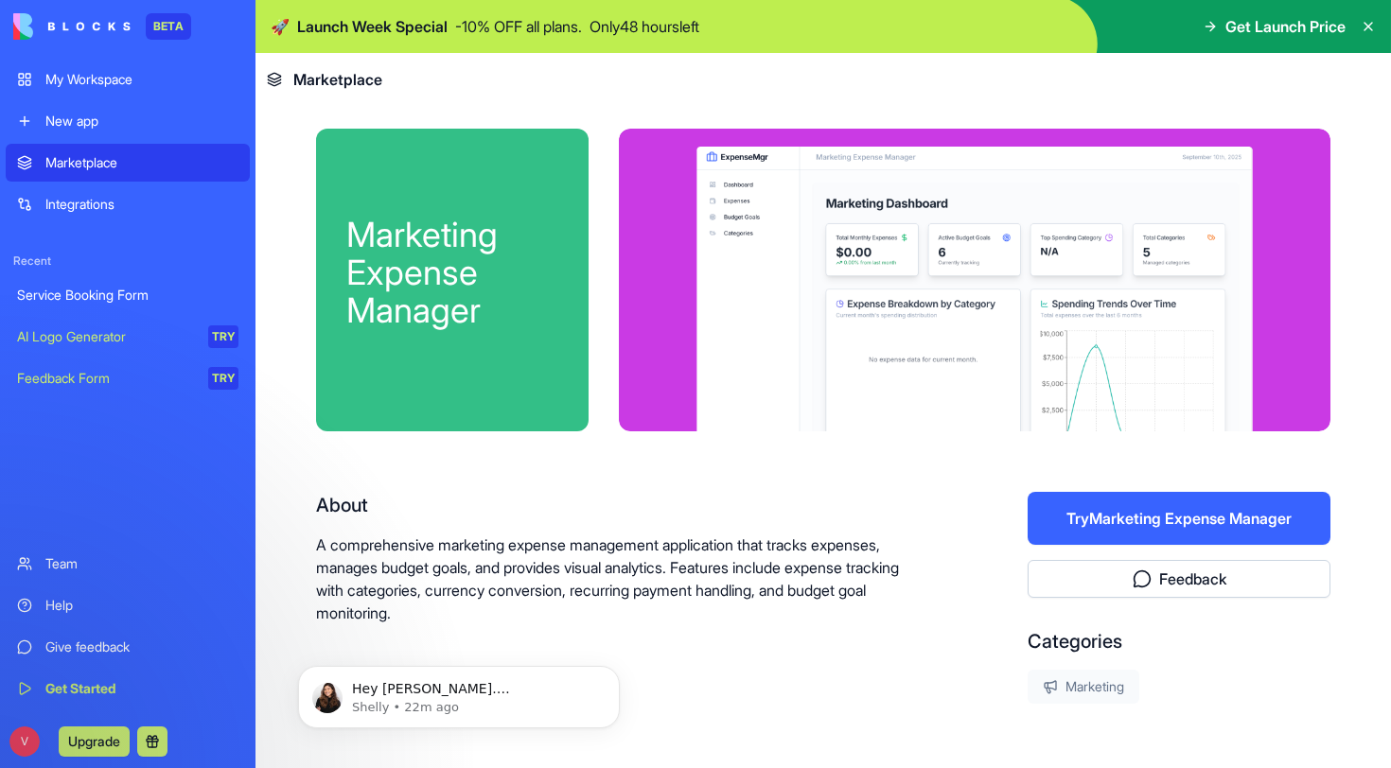
drag, startPoint x: 1182, startPoint y: 519, endPoint x: 1003, endPoint y: 501, distance: 179.7
click at [1182, 519] on button "Try Marketing Expense Manager" at bounding box center [1179, 518] width 303 height 53
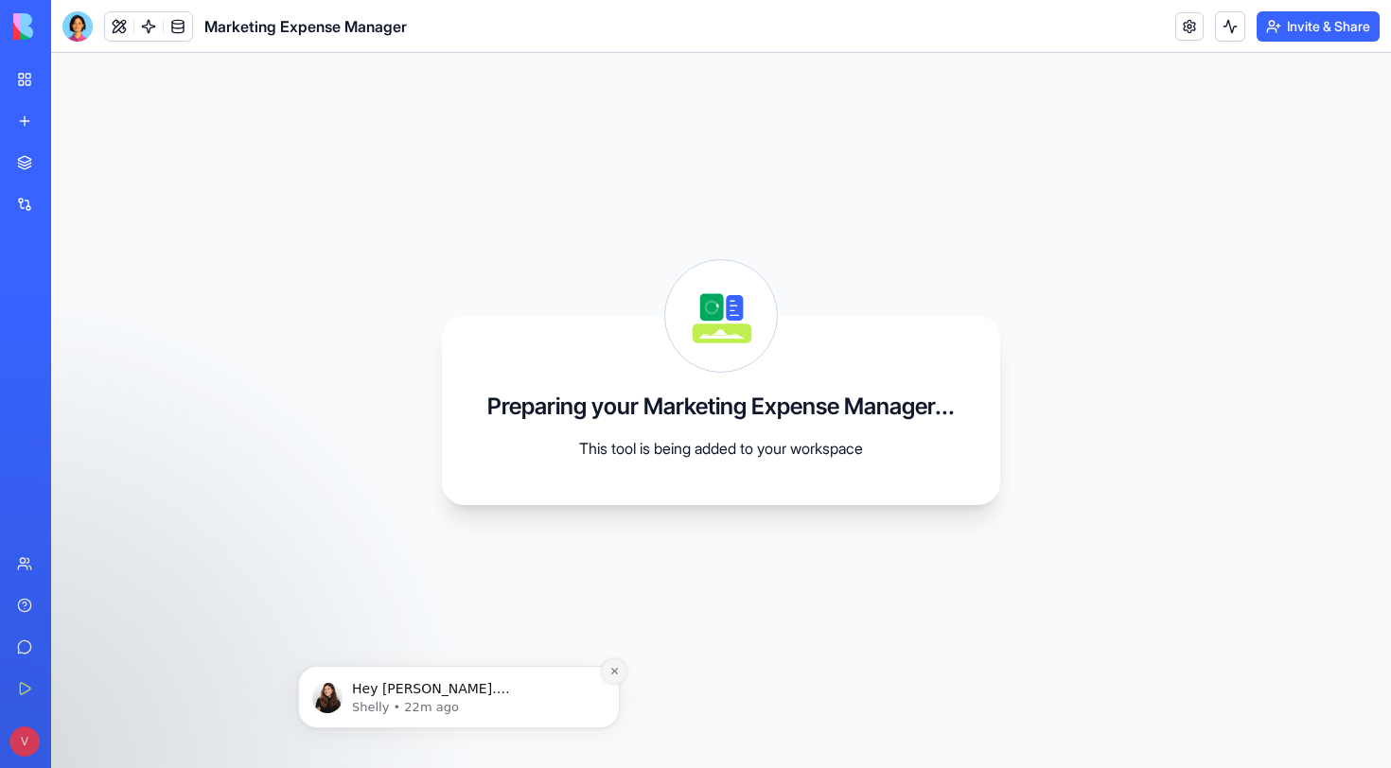
click at [615, 672] on icon "Dismiss notification" at bounding box center [614, 671] width 10 height 10
